Goal: Task Accomplishment & Management: Complete application form

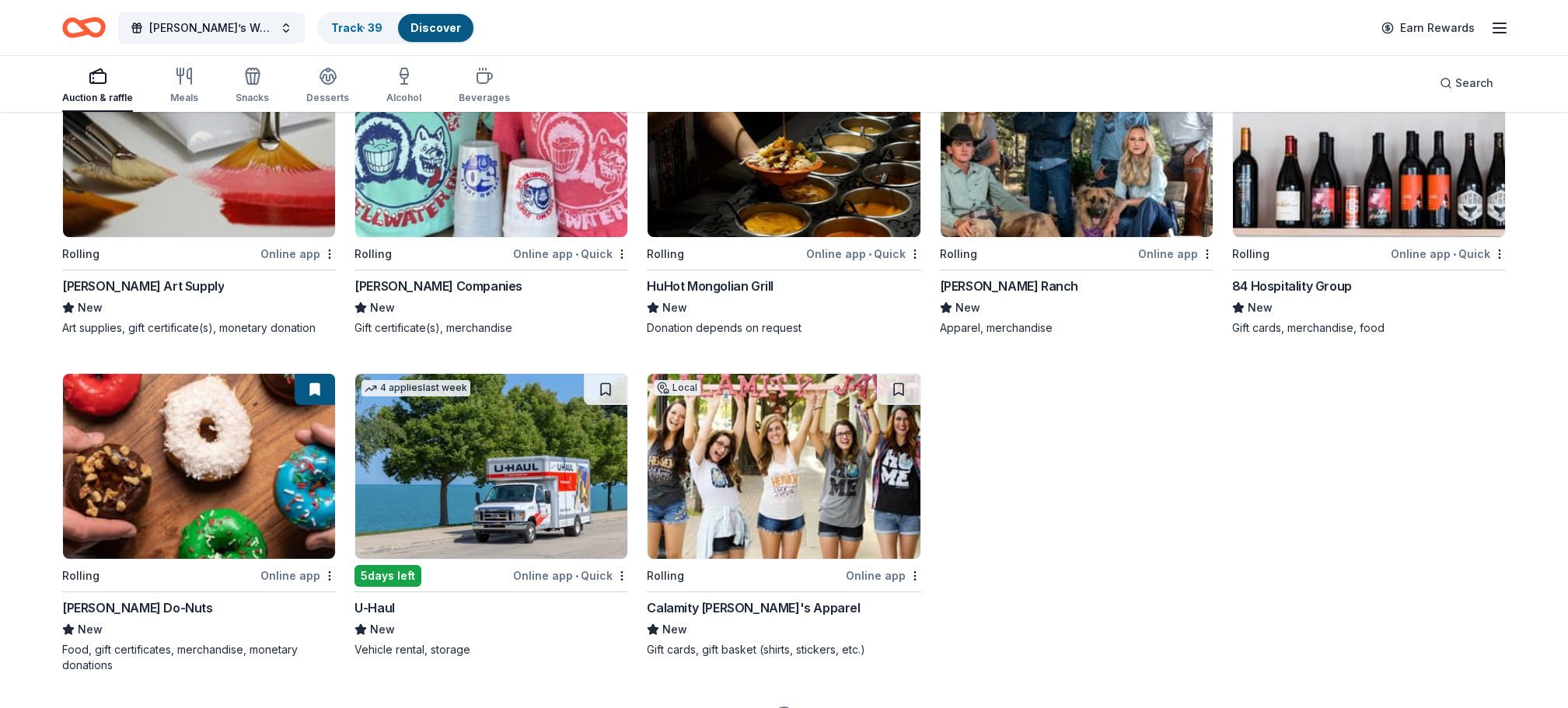
scroll to position [2889, 0]
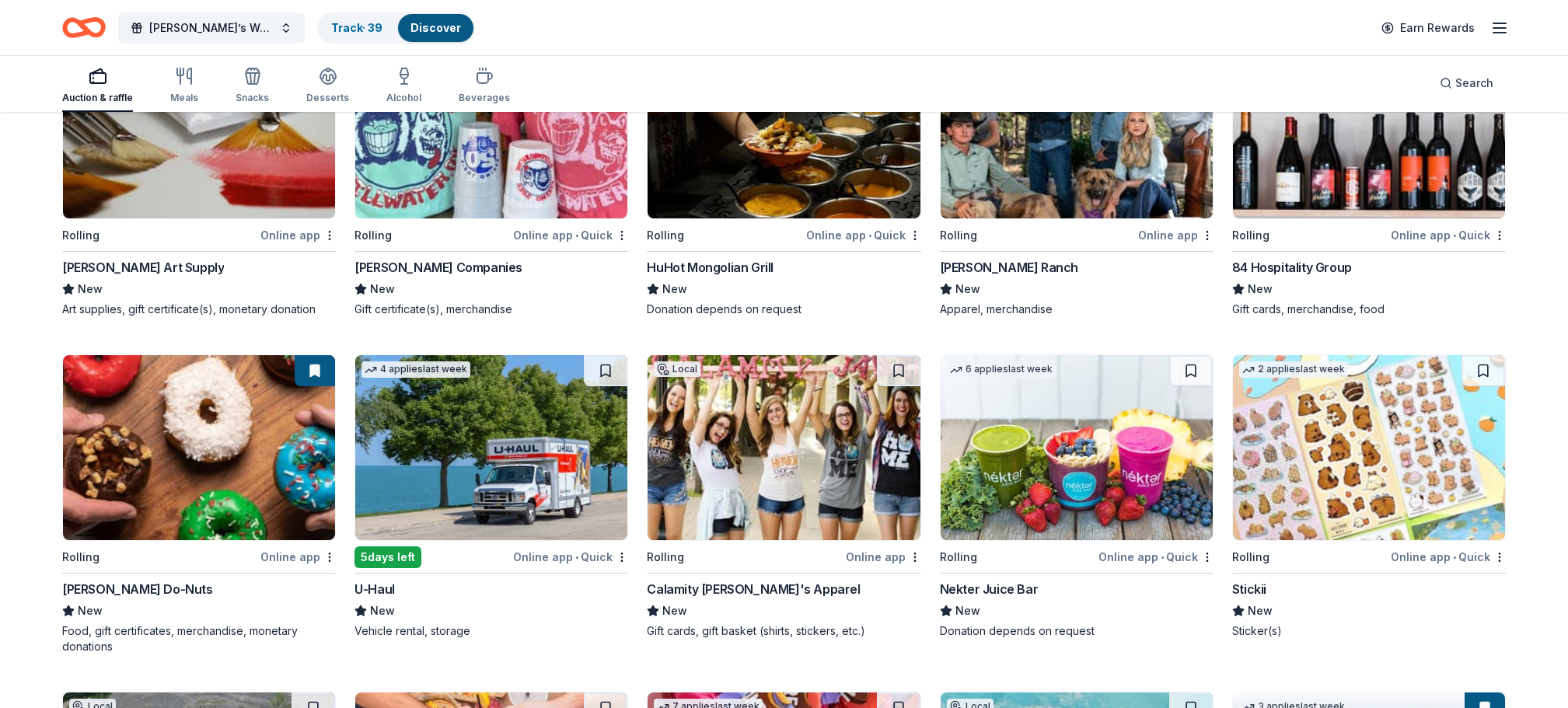
click at [547, 458] on img at bounding box center [491, 447] width 272 height 185
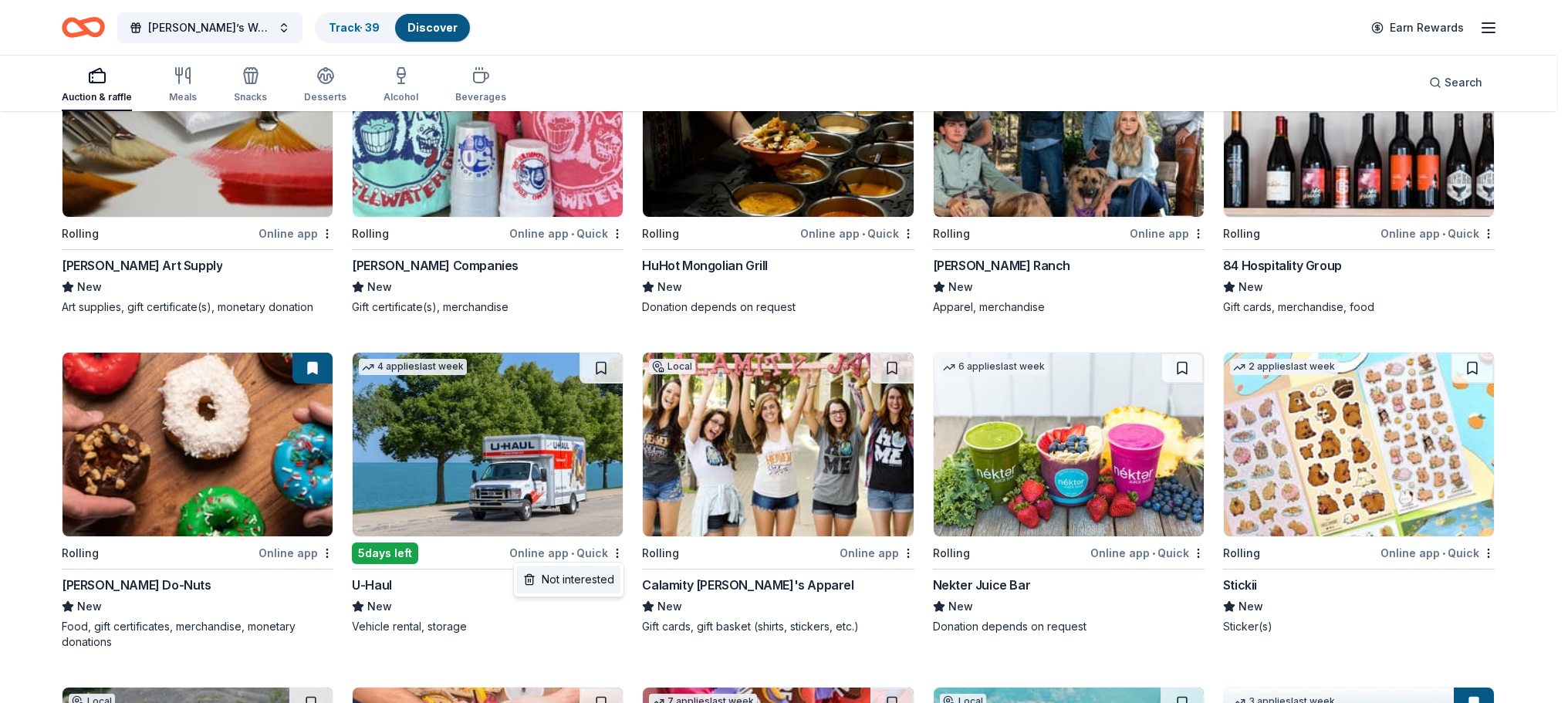
click at [569, 578] on div "Not interested" at bounding box center [568, 579] width 103 height 27
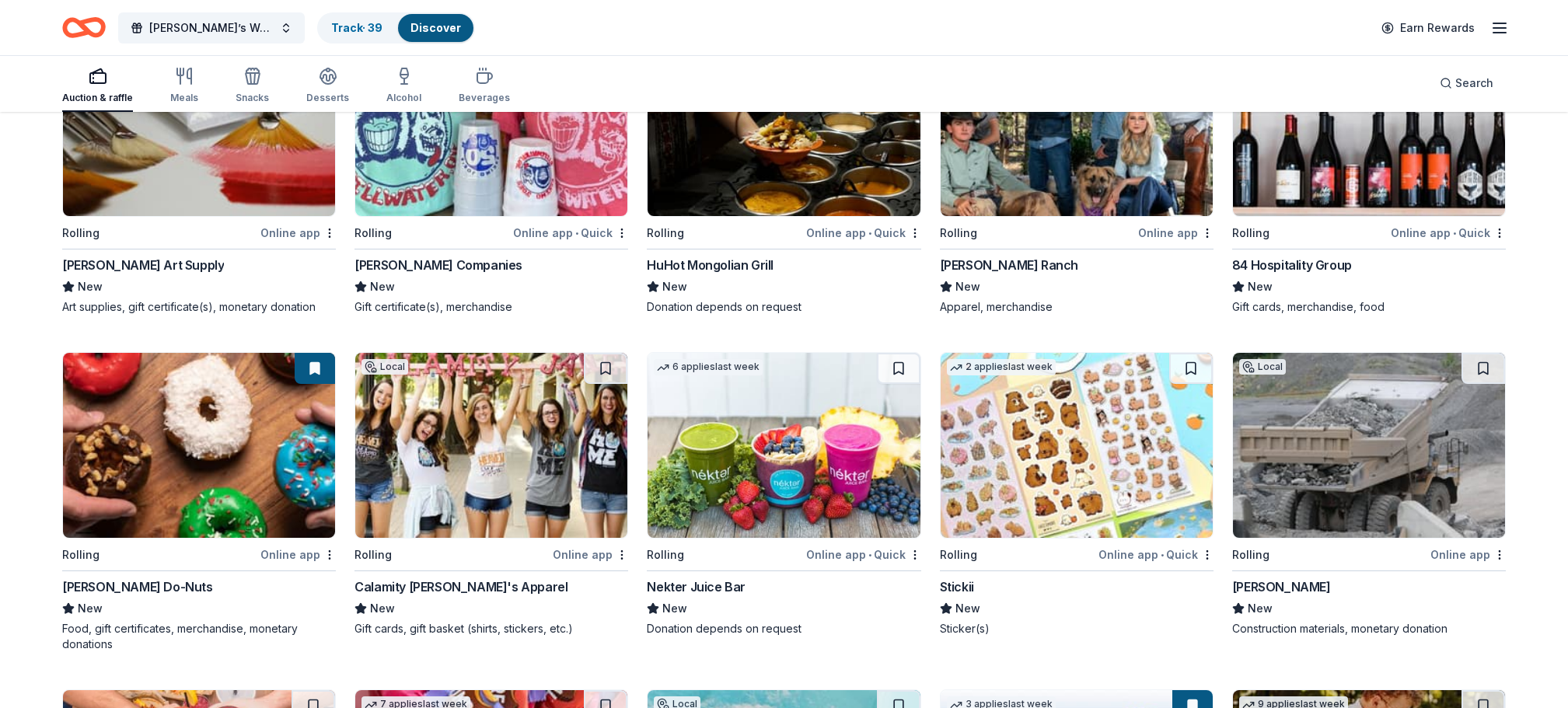
scroll to position [2892, 0]
click at [500, 452] on img at bounding box center [491, 444] width 272 height 185
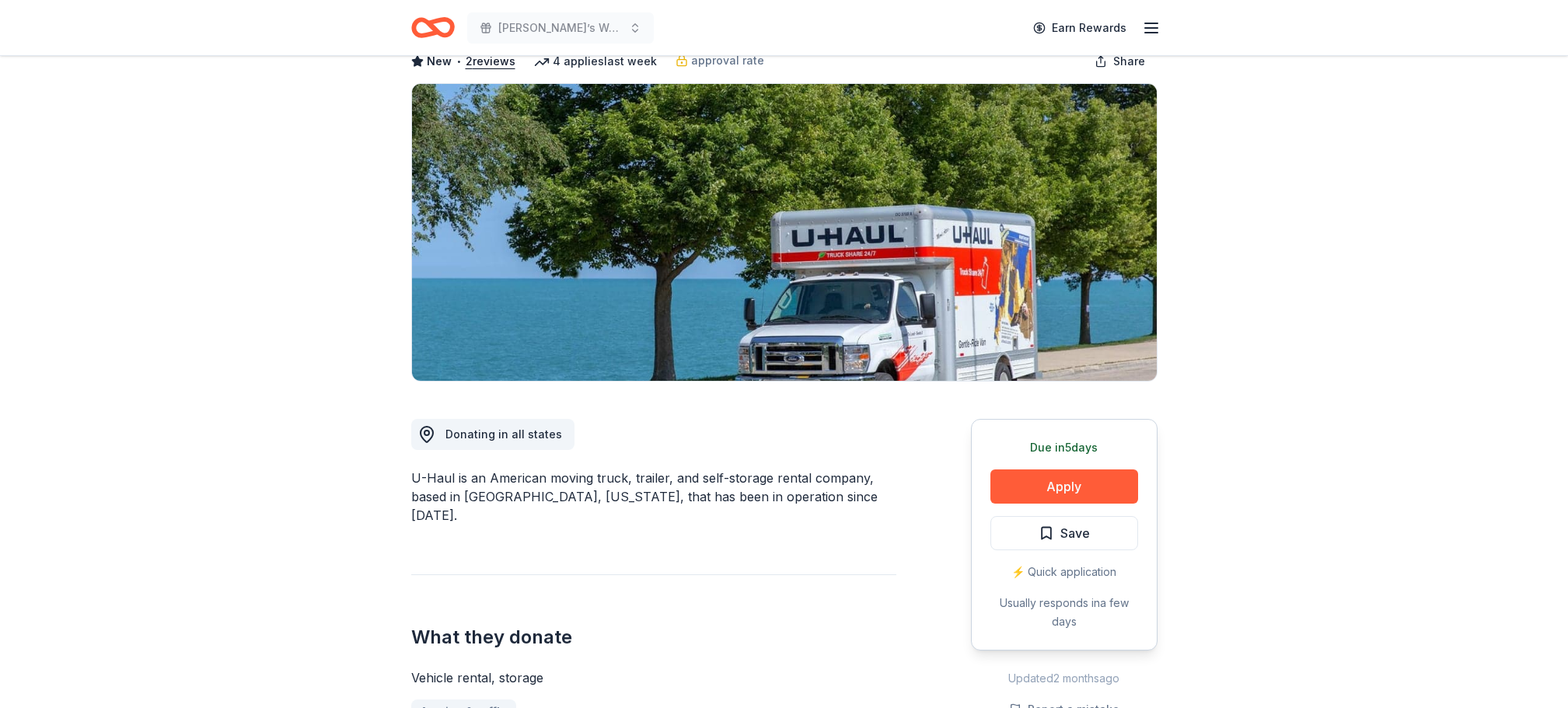
scroll to position [91, 0]
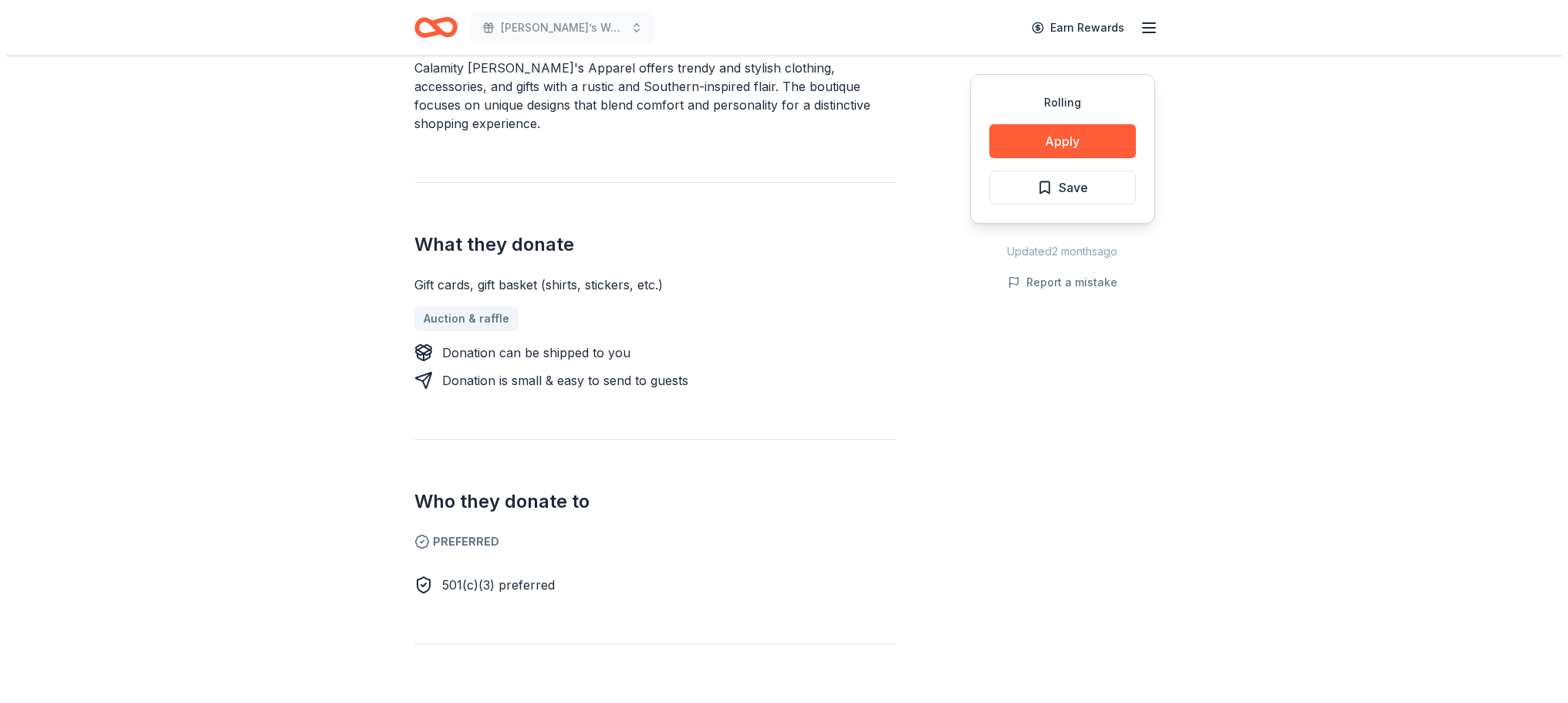
scroll to position [498, 0]
click at [1104, 136] on button "Apply" at bounding box center [1056, 140] width 147 height 34
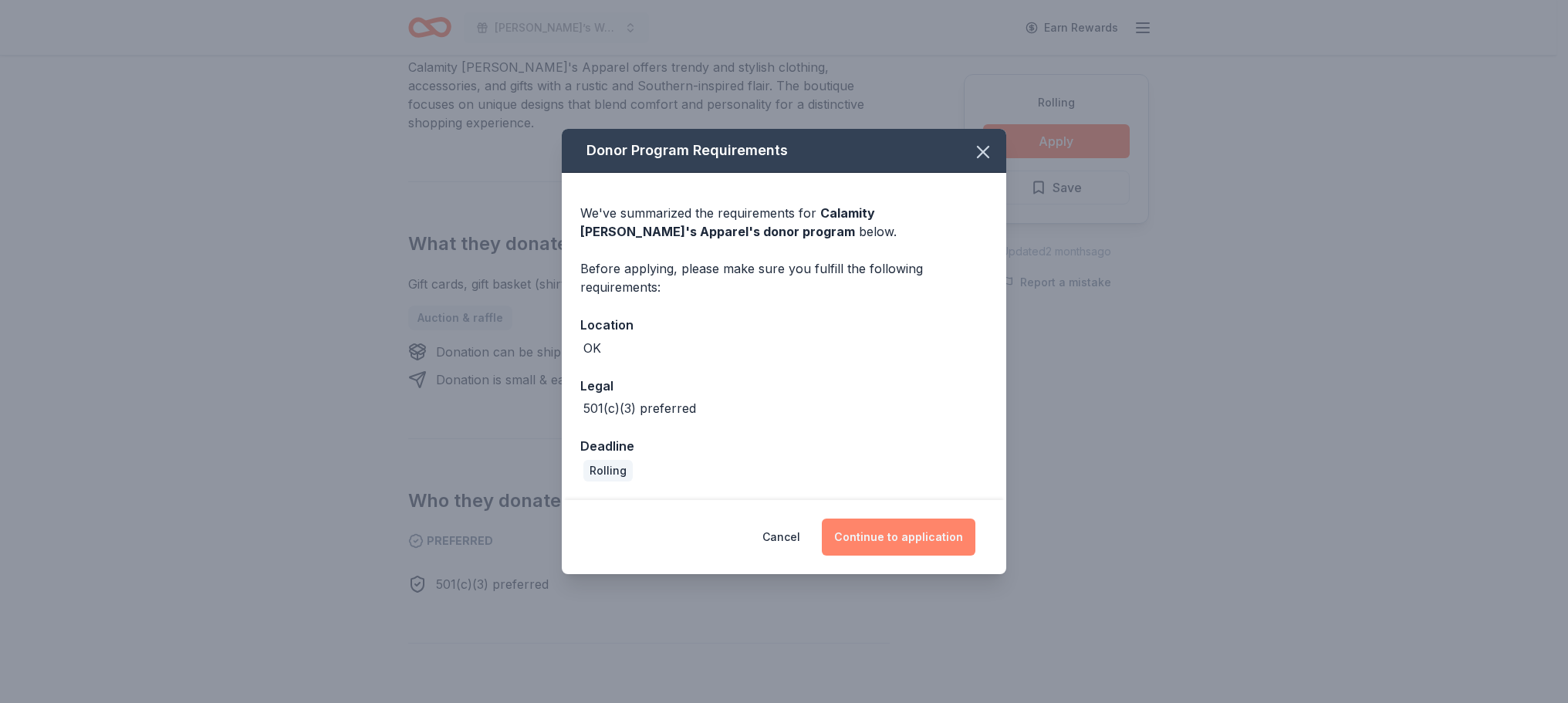
click at [922, 540] on button "Continue to application" at bounding box center [898, 537] width 153 height 37
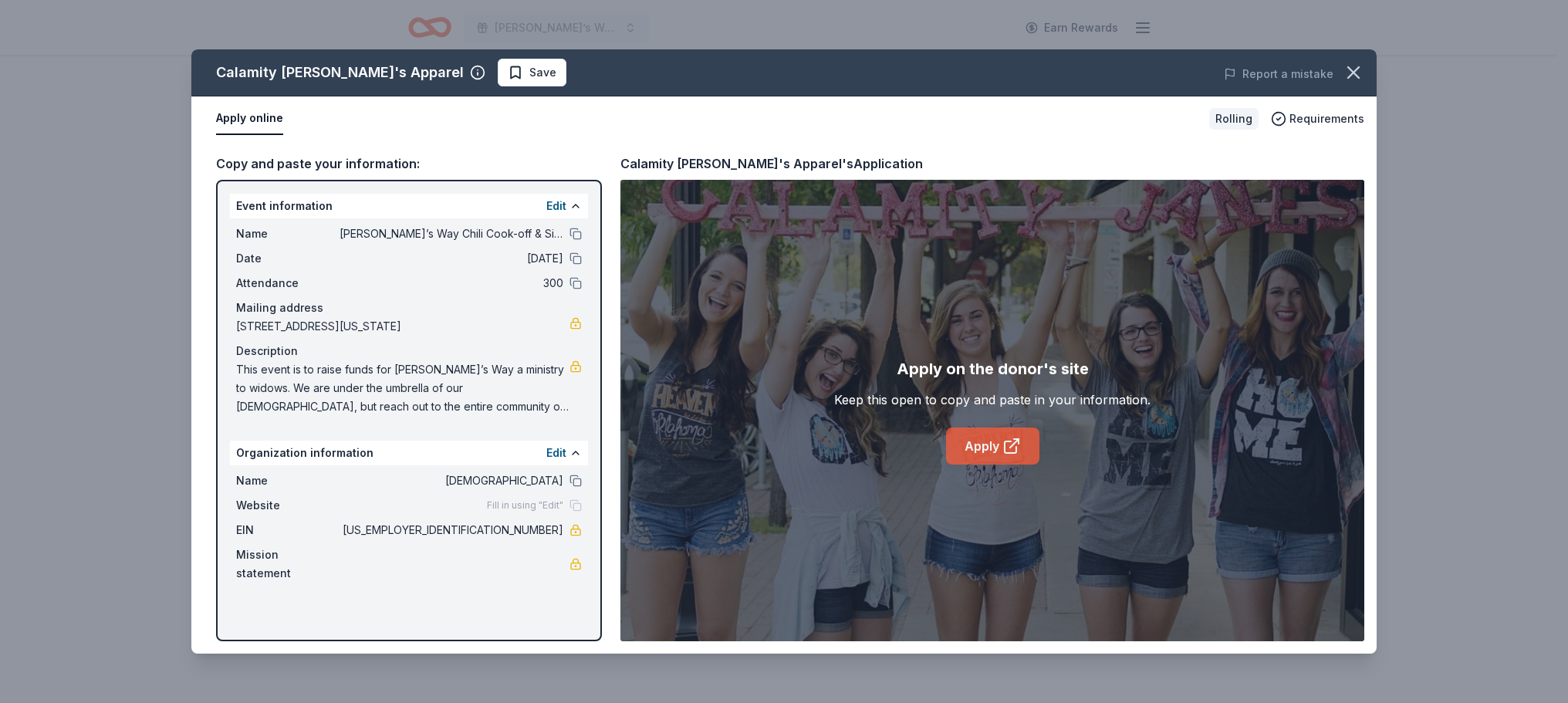
click at [995, 449] on link "Apply" at bounding box center [992, 446] width 93 height 37
